Goal: Task Accomplishment & Management: Manage account settings

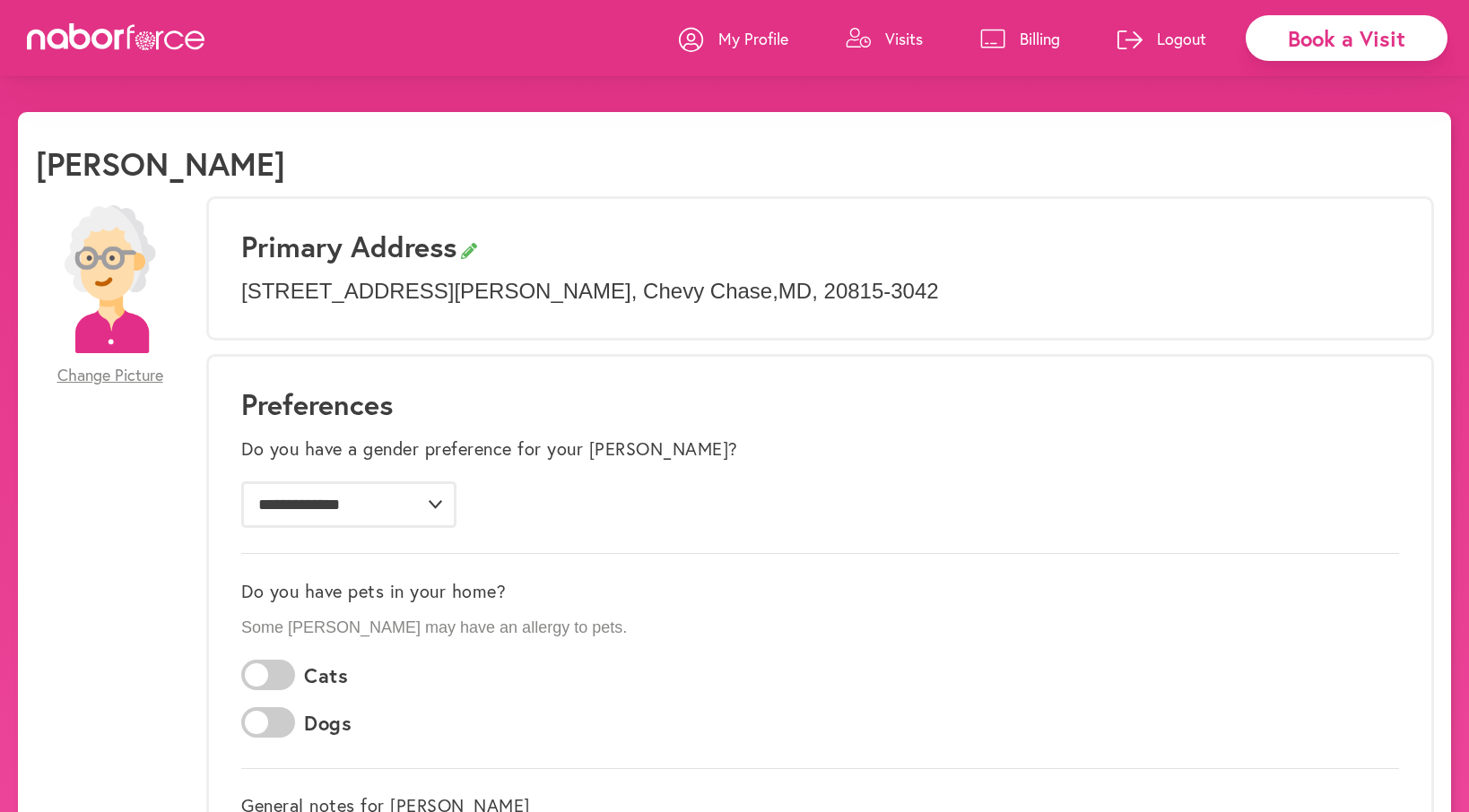
click at [1166, 31] on p "Logout" at bounding box center [1182, 39] width 49 height 22
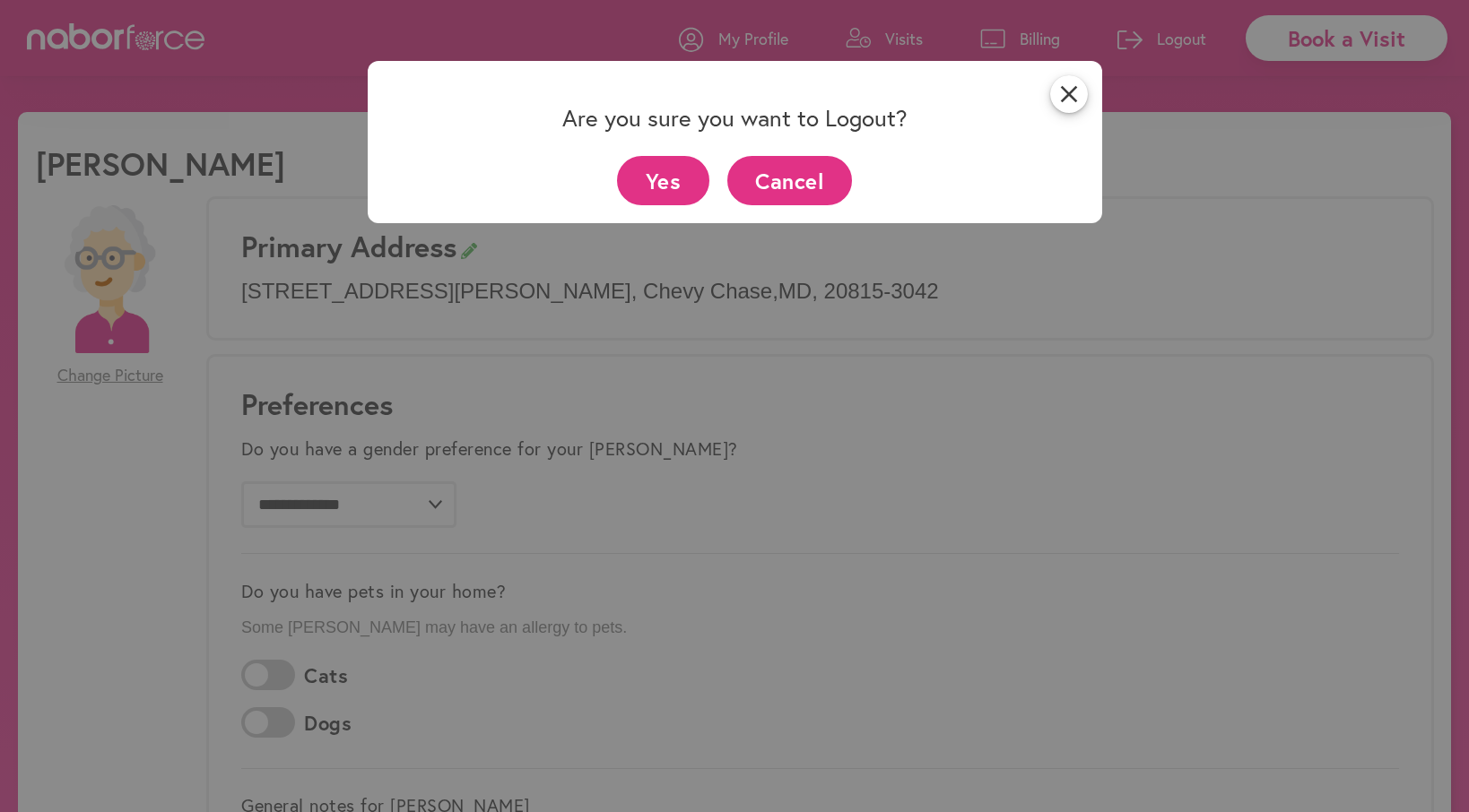
click at [672, 180] on button "Yes" at bounding box center [663, 180] width 92 height 49
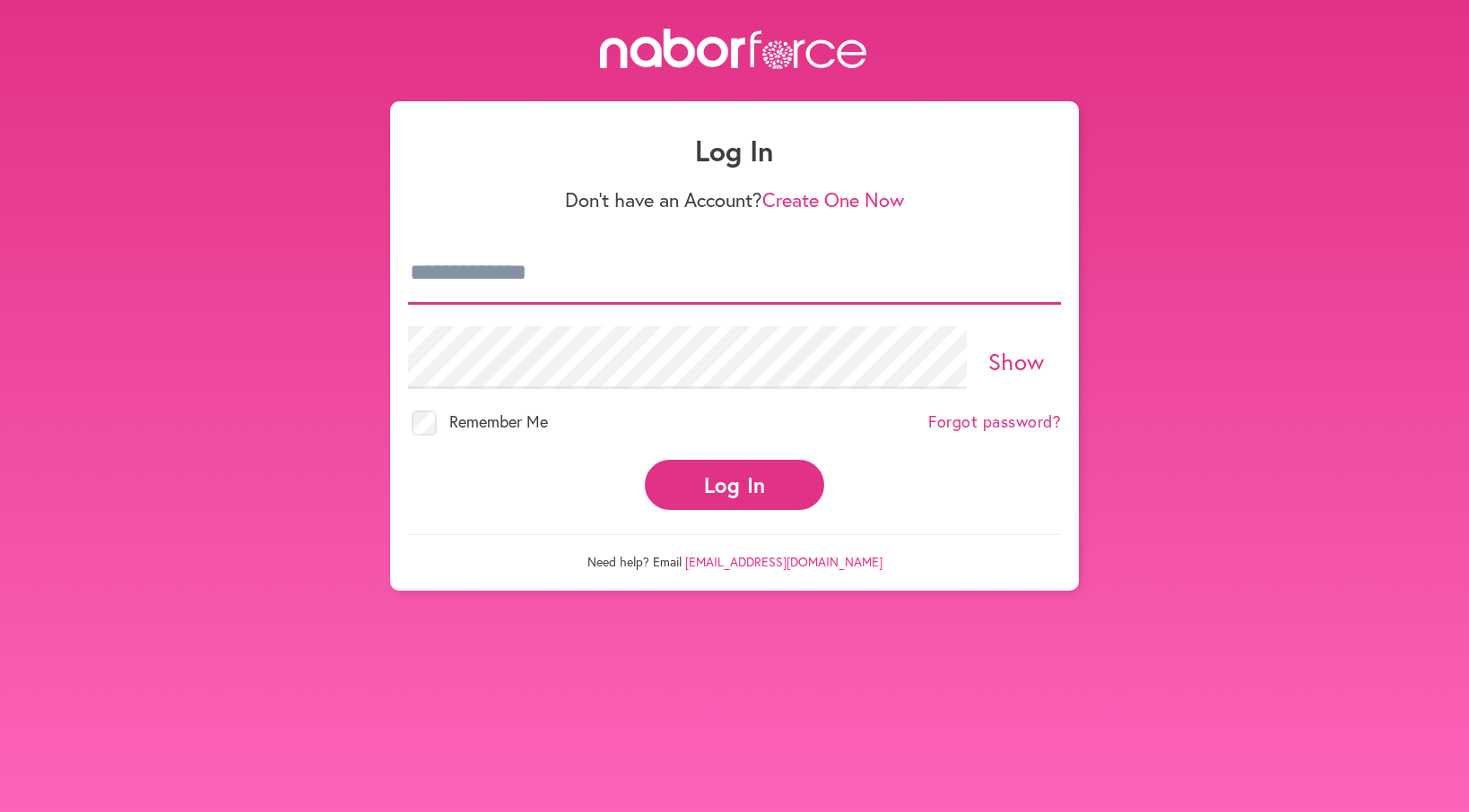
click at [504, 273] on input "email" at bounding box center [734, 272] width 653 height 62
type input "**********"
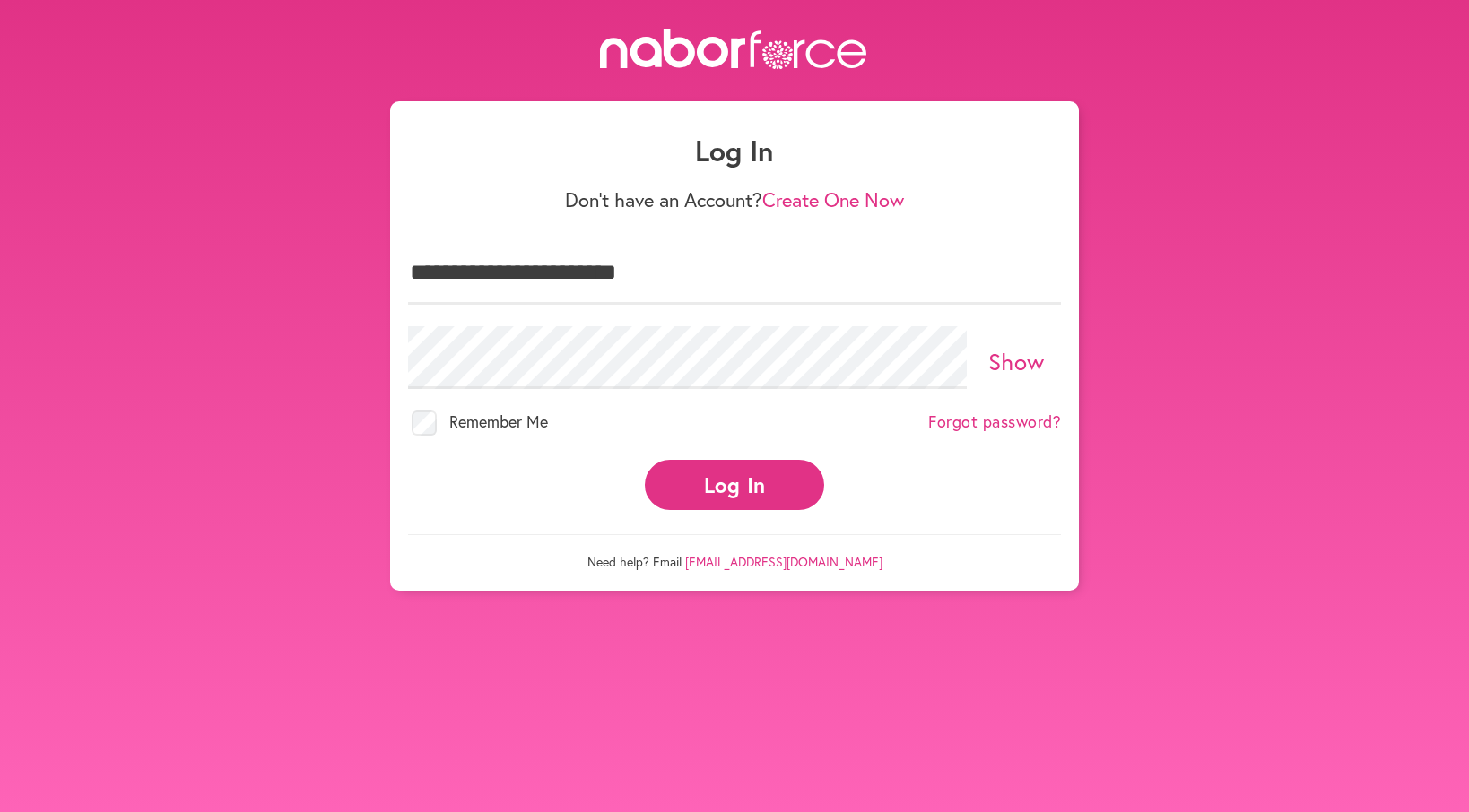
click at [696, 471] on button "Log In" at bounding box center [734, 484] width 179 height 49
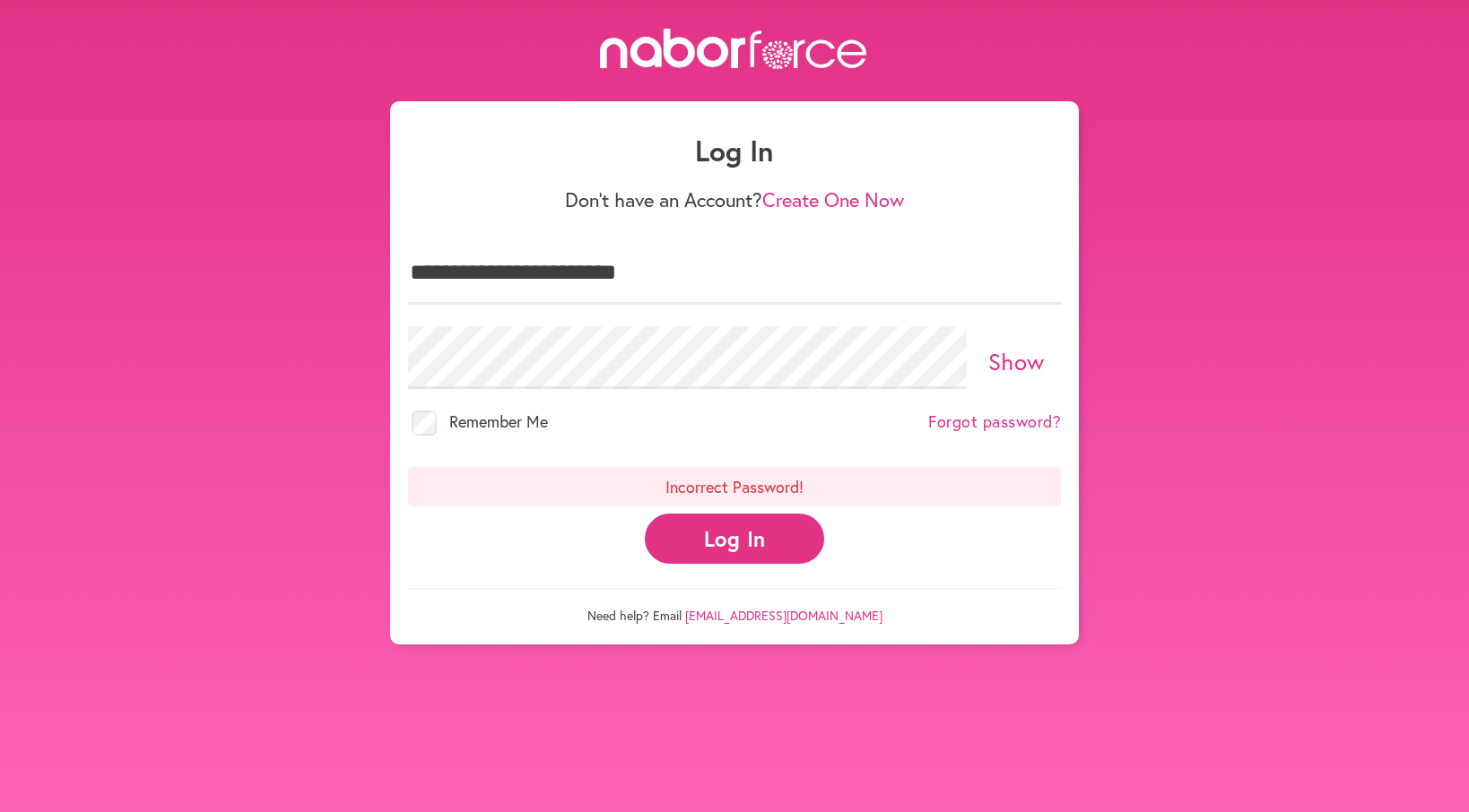
click at [747, 526] on button "Log In" at bounding box center [734, 538] width 179 height 49
click at [715, 528] on button "Log In" at bounding box center [734, 538] width 179 height 49
click at [734, 534] on button "Log In" at bounding box center [734, 538] width 179 height 49
